Goal: Transaction & Acquisition: Subscribe to service/newsletter

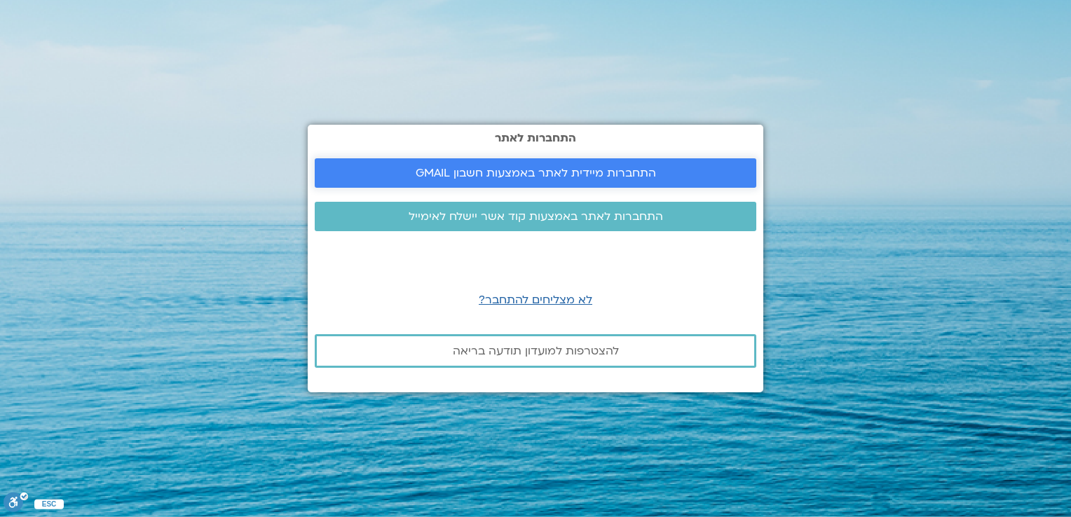
click at [561, 170] on span "התחברות מיידית לאתר באמצעות חשבון GMAIL" at bounding box center [536, 173] width 240 height 13
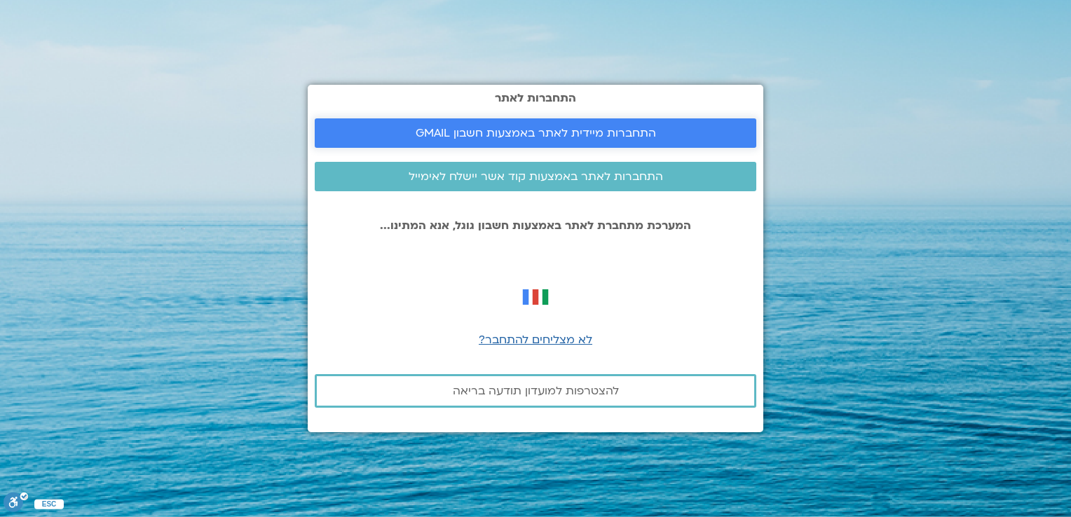
click at [580, 131] on span "התחברות מיידית לאתר באמצעות חשבון GMAIL" at bounding box center [536, 133] width 240 height 13
click at [591, 128] on span "התחברות מיידית לאתר באמצעות חשבון GMAIL" at bounding box center [536, 133] width 240 height 13
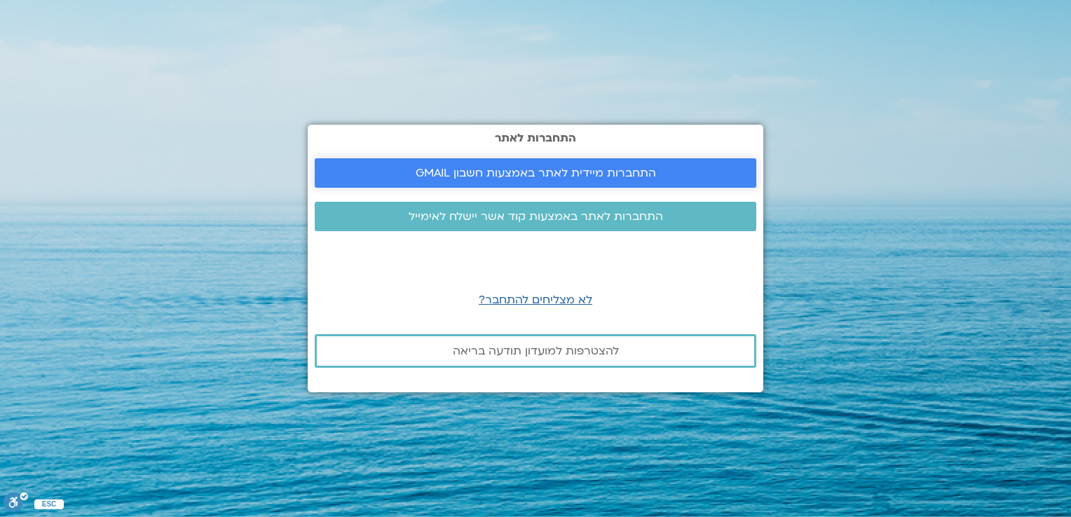
click at [561, 169] on span "התחברות מיידית לאתר באמצעות חשבון GMAIL" at bounding box center [536, 173] width 240 height 13
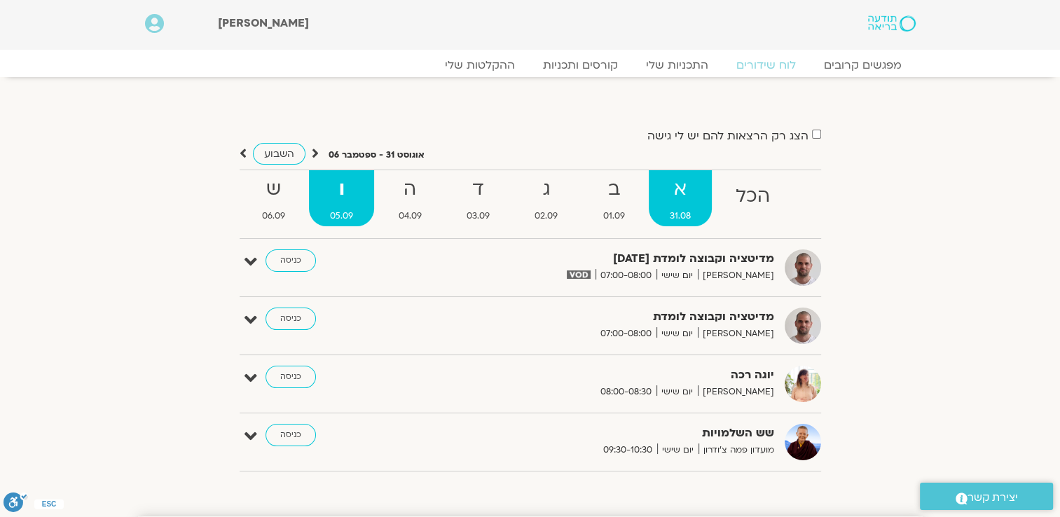
click at [690, 214] on span "31.08" at bounding box center [680, 216] width 63 height 15
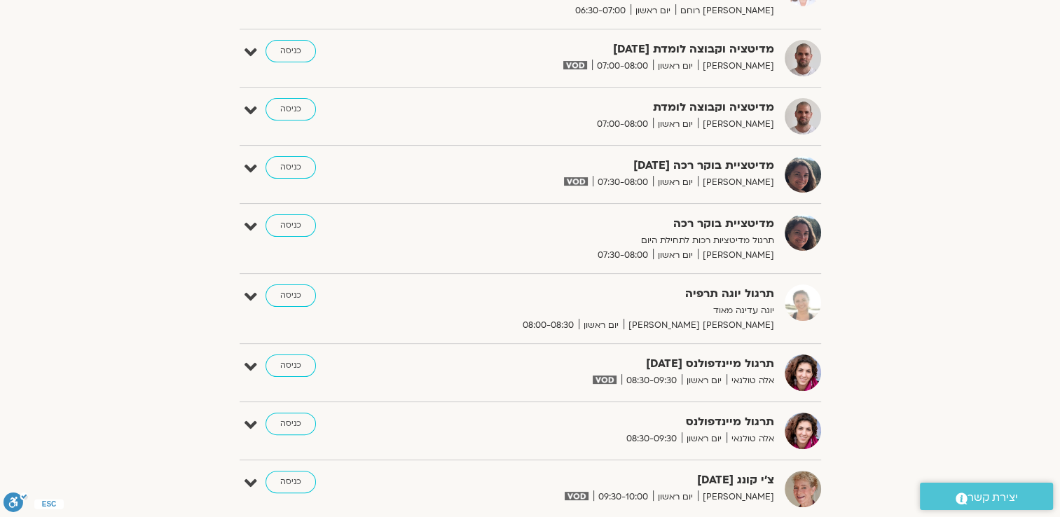
scroll to position [280, 0]
click at [299, 363] on link "כניסה" at bounding box center [291, 365] width 50 height 22
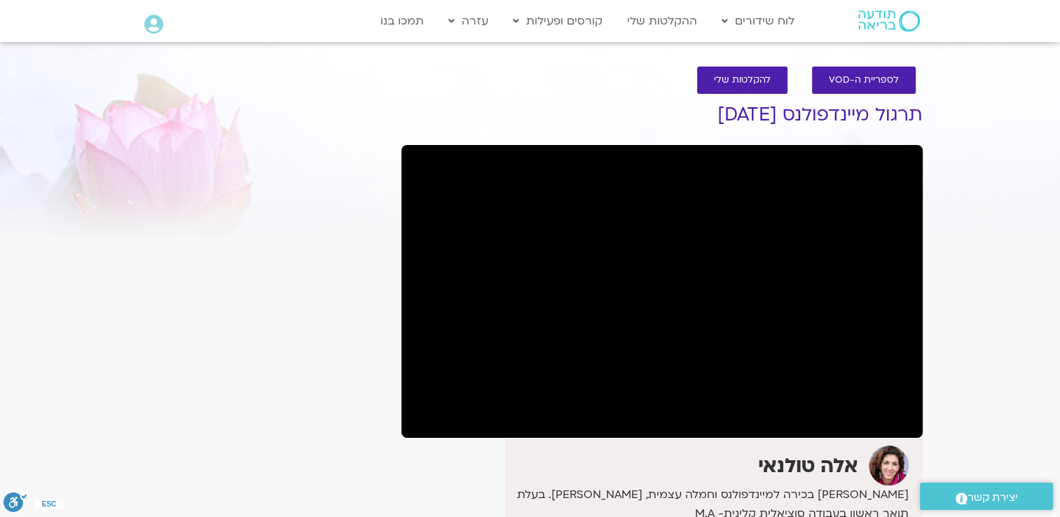
click at [966, 192] on section "לספריית ה-VOD להקלטות שלי תרגול מיינדפולנס [DATE] אלה [PERSON_NAME] בכירה למיינ…" at bounding box center [530, 411] width 1060 height 717
